Goal: Connect with others: Participate in discussion

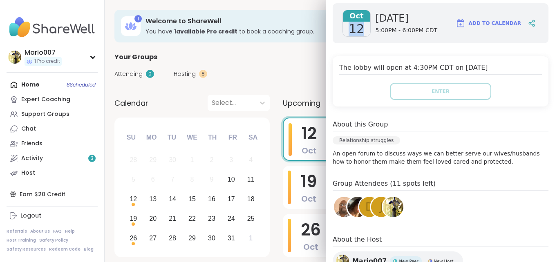
scroll to position [147, 0]
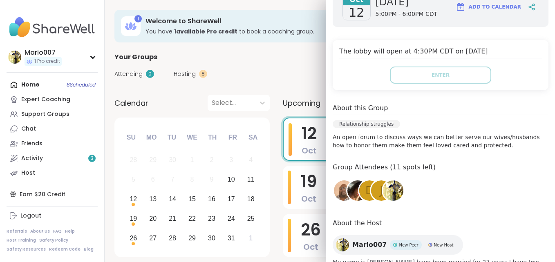
click at [475, 194] on div "[DATE] [DATE] 5:00PM - 6:00PM CDT Add to Calendar The lobby will open at 4:30PM…" at bounding box center [440, 138] width 229 height 317
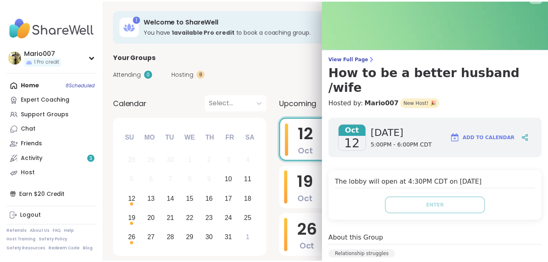
scroll to position [0, 0]
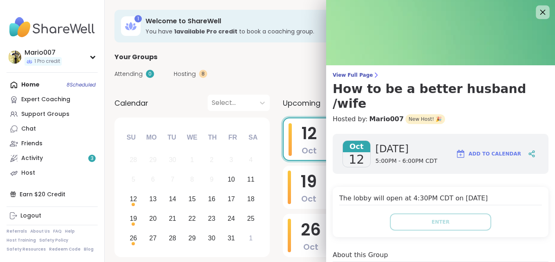
click at [540, 10] on icon at bounding box center [542, 12] width 5 height 5
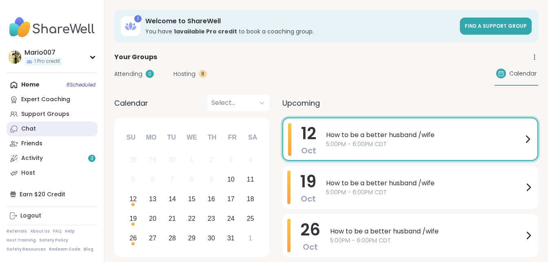
click at [45, 131] on link "Chat" at bounding box center [52, 129] width 91 height 15
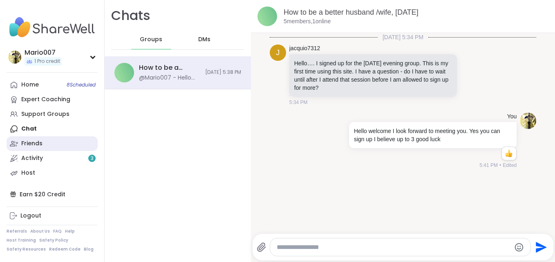
click at [40, 145] on div "Friends" at bounding box center [31, 144] width 21 height 8
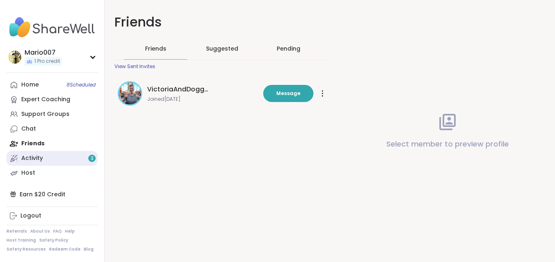
click at [39, 160] on div "Activity 3" at bounding box center [32, 158] width 22 height 8
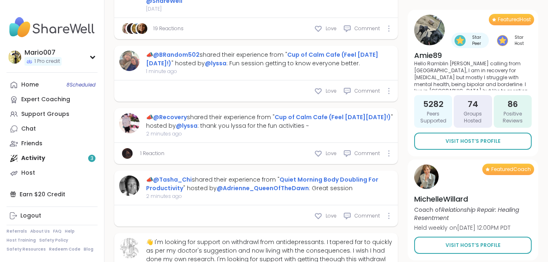
scroll to position [529, 0]
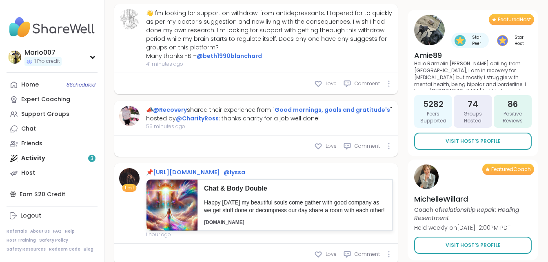
click at [536, 238] on div "Featured Coach [PERSON_NAME] Coach of Relationship Repair: Healing Resentment H…" at bounding box center [473, 210] width 131 height 101
drag, startPoint x: 536, startPoint y: 238, endPoint x: 547, endPoint y: 251, distance: 16.5
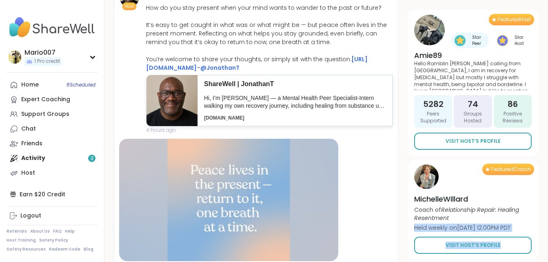
scroll to position [1114, 0]
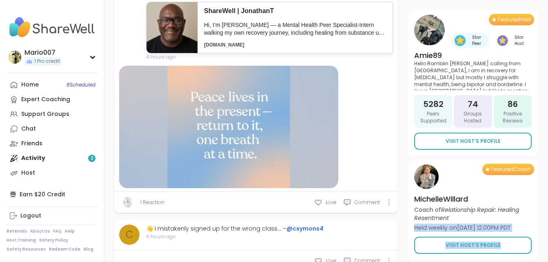
type textarea "*"
click at [69, 154] on div "Home 8 Scheduled Expert Coaching Support Groups Chat Friends Activity 3 Host" at bounding box center [52, 129] width 91 height 103
click at [44, 155] on div "Home 8 Scheduled Expert Coaching Support Groups Chat Friends Activity 3 Host" at bounding box center [52, 129] width 91 height 103
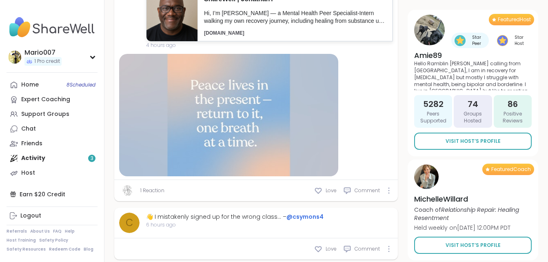
scroll to position [1124, 0]
